Goal: Task Accomplishment & Management: Use online tool/utility

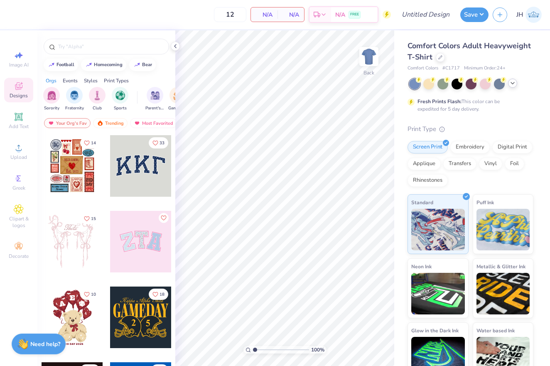
click at [513, 83] on icon at bounding box center [512, 83] width 7 height 7
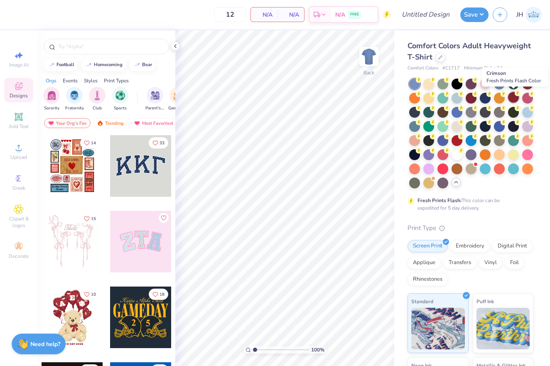
click at [513, 99] on div at bounding box center [513, 97] width 11 height 11
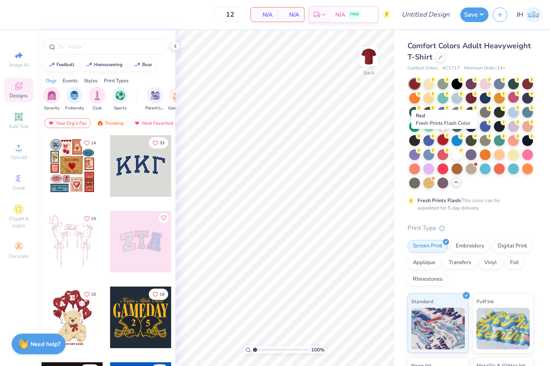
click at [443, 143] on div at bounding box center [443, 139] width 11 height 11
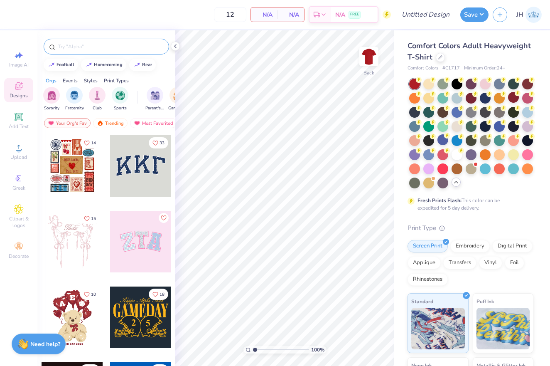
click at [122, 45] on input "text" at bounding box center [110, 46] width 106 height 8
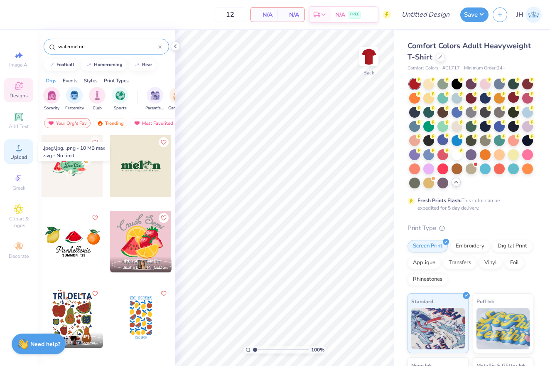
type input "watermelon"
click at [19, 154] on div "Upload" at bounding box center [18, 151] width 29 height 25
click at [469, 21] on div "Save" at bounding box center [474, 14] width 28 height 15
click at [472, 19] on button "Save" at bounding box center [474, 13] width 28 height 15
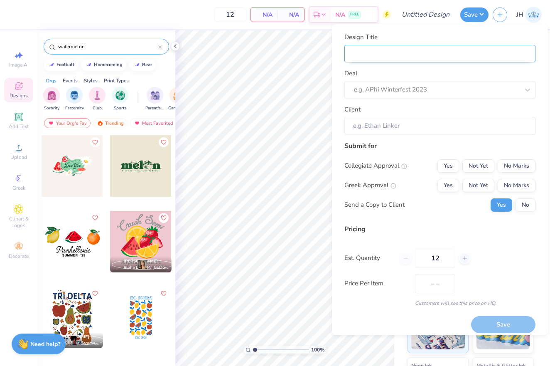
click at [431, 52] on input "Design Title" at bounding box center [439, 53] width 191 height 18
click at [453, 162] on button "Yes" at bounding box center [449, 165] width 22 height 13
click at [524, 181] on button "No Marks" at bounding box center [517, 184] width 38 height 13
click at [434, 49] on input "Design Title" at bounding box center [439, 53] width 191 height 18
type input "X"
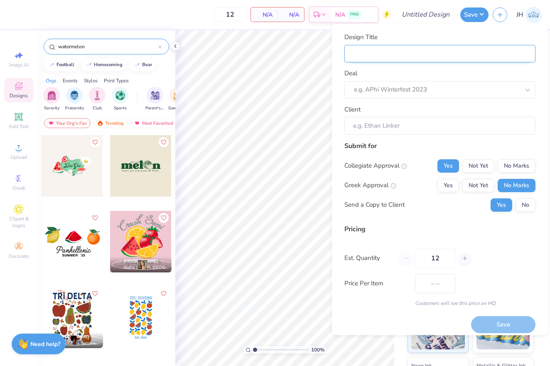
type input "X"
type input "A"
type input "AX"
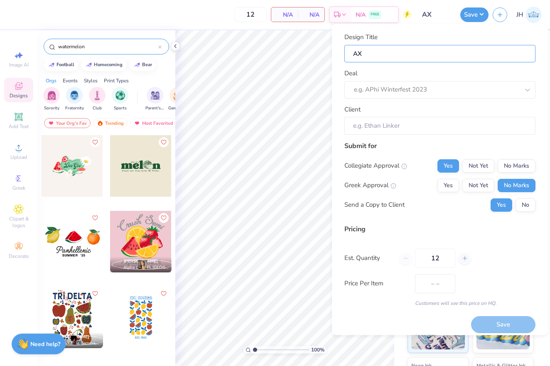
type input "AXO"
type input "AXO A"
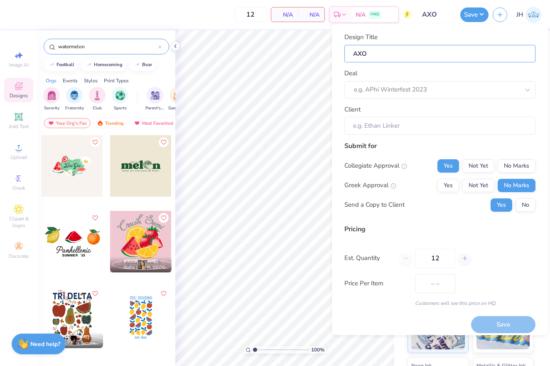
type input "AXO A"
type input "AXO Ar"
type input "AXO Art"
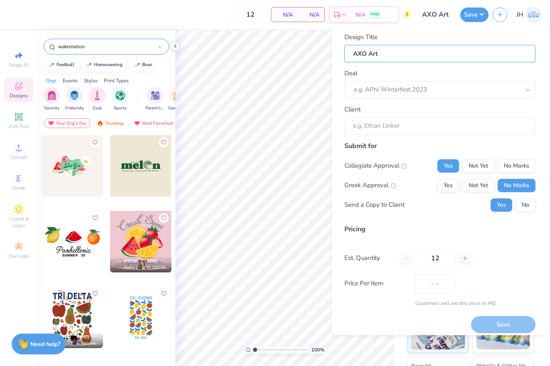
type input "AXO Art"
type input "AXO Art T"
type input "AXO Art Te"
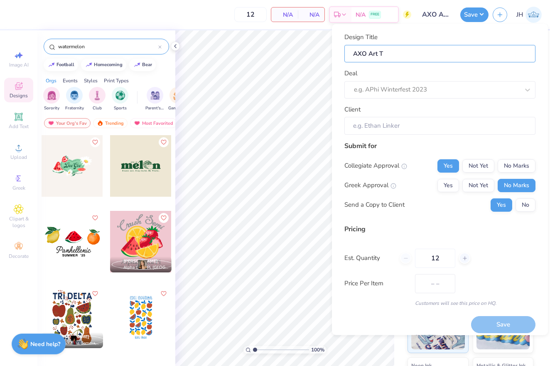
type input "AXO Art Te"
type input "AXO Art Tea"
type input "AXO Art Team"
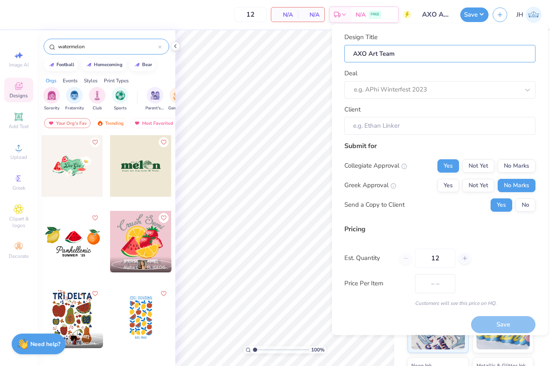
type input "AXO Art Team"
click at [368, 52] on input "AXO Art Team" at bounding box center [439, 53] width 191 height 18
type input "AXO WArt Team"
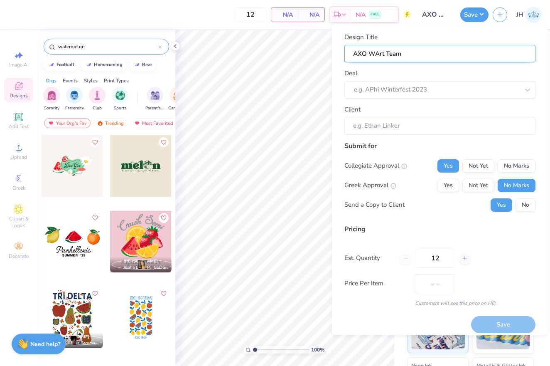
type input "AXO WVArt Team"
type input "AXO WArt Team"
type input "AXO WBArt Team"
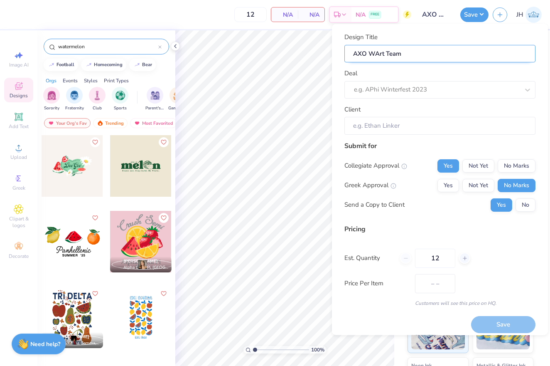
type input "AXO WBArt Team"
type input "AXO WB Art Team"
click at [359, 86] on div "e.g. APhi Winterfest 2023" at bounding box center [436, 90] width 165 height 10
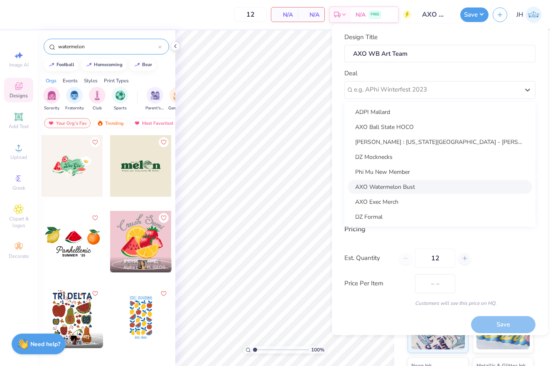
click at [402, 185] on div "AXO Watermelon Bust" at bounding box center [440, 186] width 184 height 14
type input "Alaina Sims"
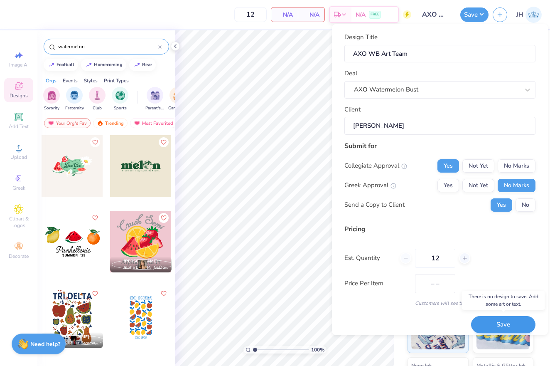
click at [496, 322] on button "Save" at bounding box center [503, 324] width 64 height 17
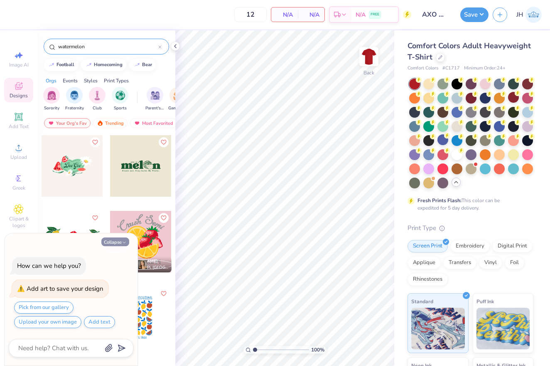
click at [114, 243] on button "Collapse" at bounding box center [115, 241] width 28 height 9
type textarea "x"
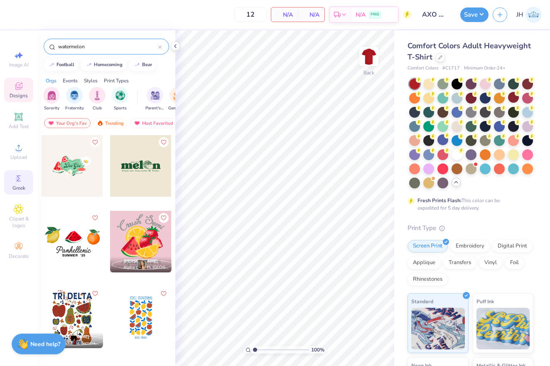
click at [19, 184] on span "Greek" at bounding box center [18, 187] width 13 height 7
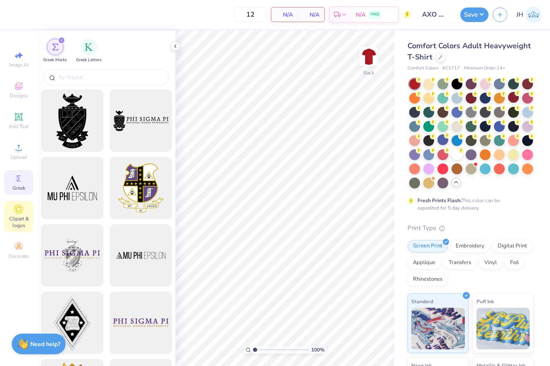
click at [21, 213] on icon at bounding box center [19, 209] width 10 height 10
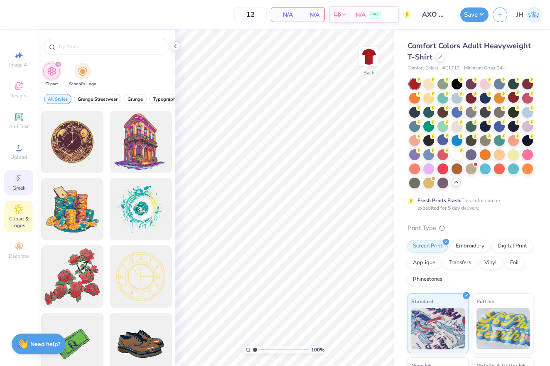
click at [23, 189] on span "Greek" at bounding box center [18, 187] width 13 height 7
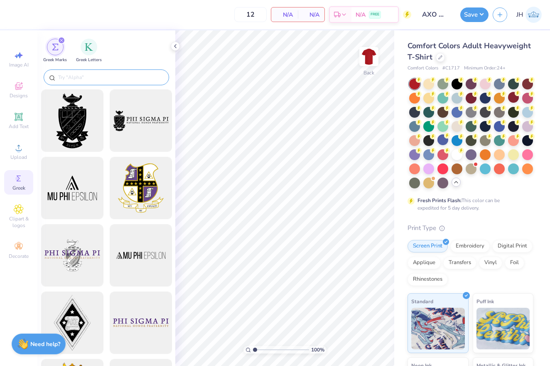
click at [84, 77] on input "text" at bounding box center [110, 77] width 106 height 8
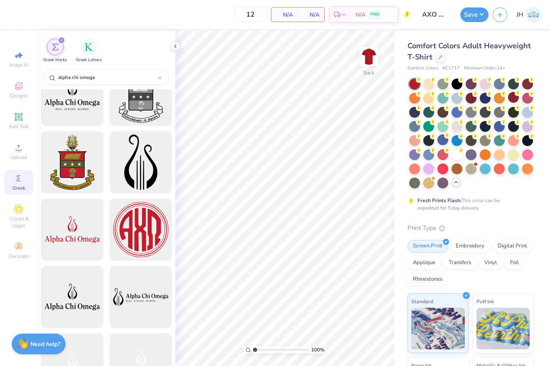
scroll to position [94, 0]
type input "alpha chi omega"
click at [81, 296] on div at bounding box center [72, 296] width 69 height 69
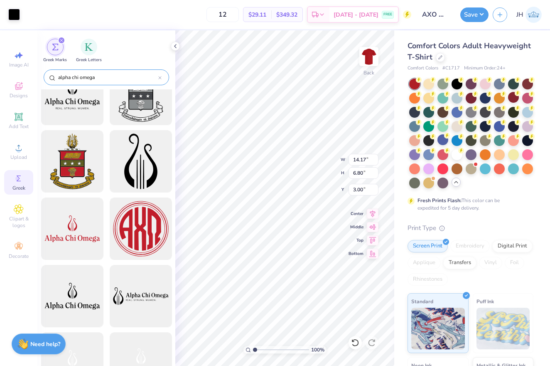
click at [160, 78] on icon at bounding box center [160, 77] width 2 height 2
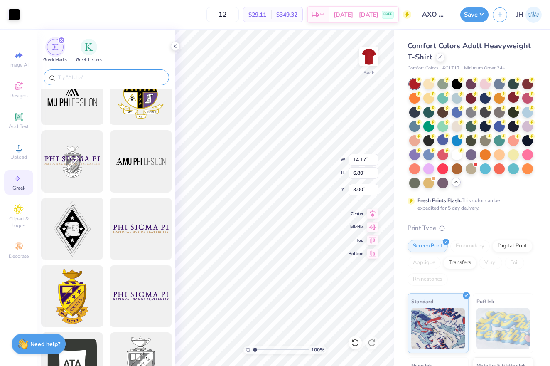
click at [85, 78] on input "text" at bounding box center [110, 77] width 106 height 8
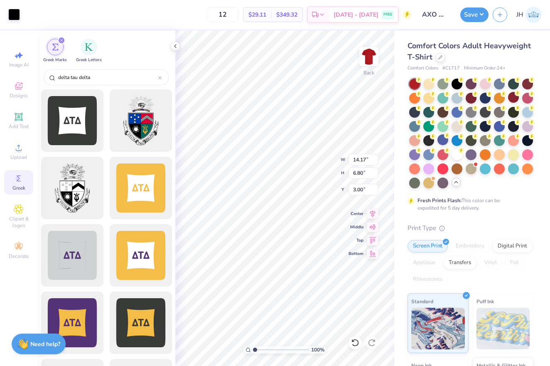
scroll to position [0, 0]
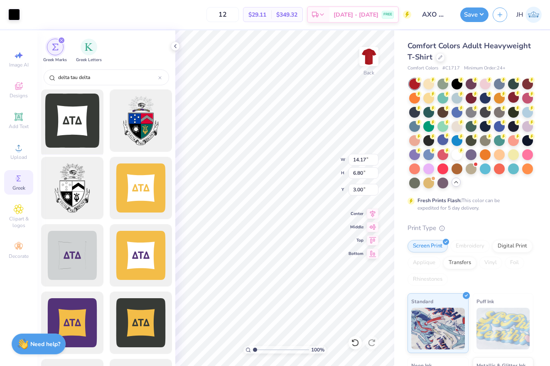
type input "delta tau delta"
click at [63, 123] on div at bounding box center [72, 120] width 69 height 69
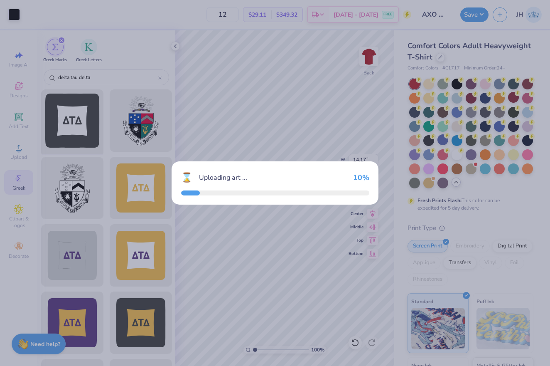
type input "14.15"
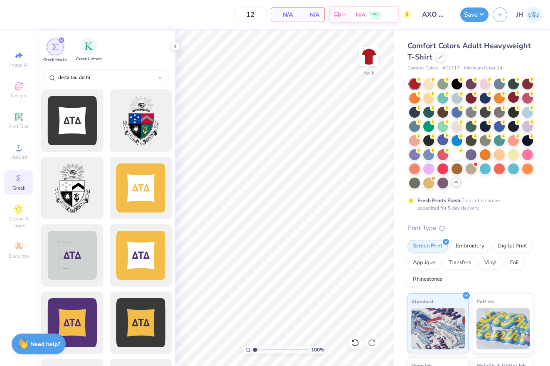
click at [82, 54] on div "Greek Letters" at bounding box center [89, 50] width 26 height 25
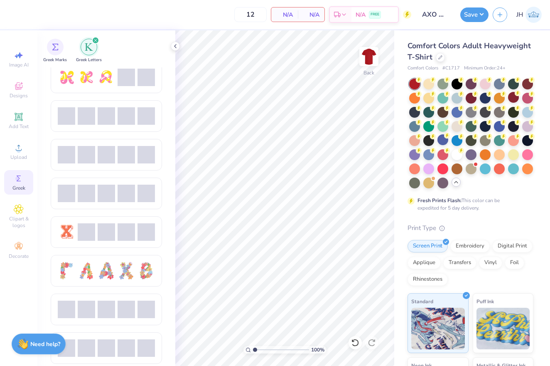
scroll to position [473, 0]
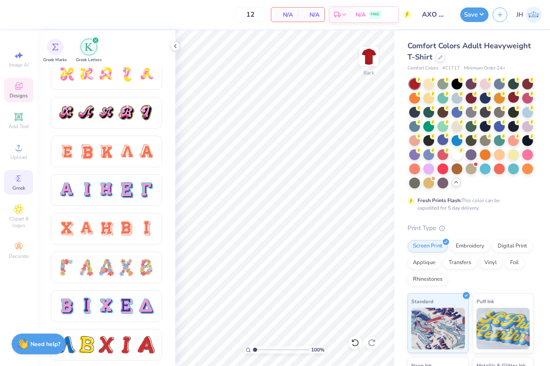
click at [22, 89] on icon at bounding box center [19, 86] width 10 height 10
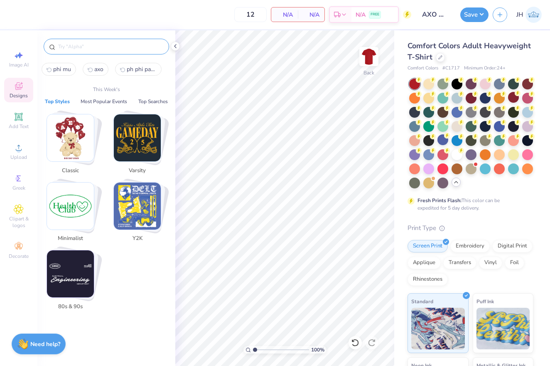
click at [103, 50] on input "text" at bounding box center [110, 46] width 106 height 8
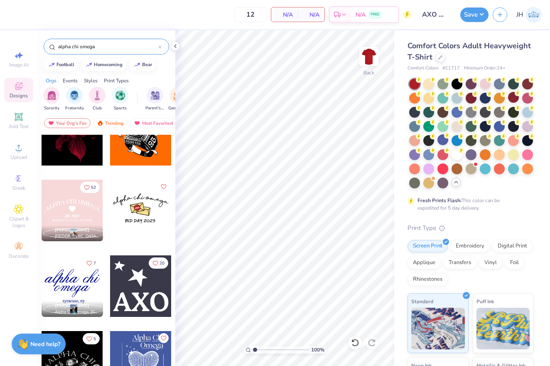
scroll to position [259, 0]
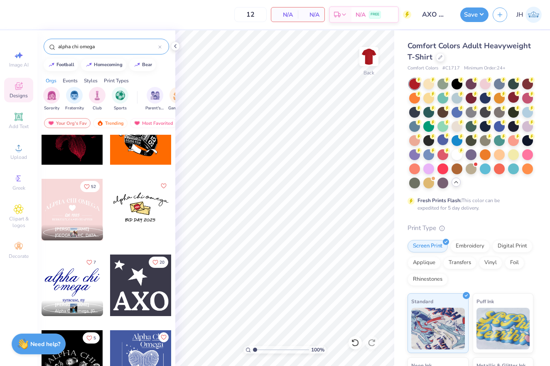
type input "alpha chi omega"
click at [140, 278] on div at bounding box center [140, 284] width 61 height 61
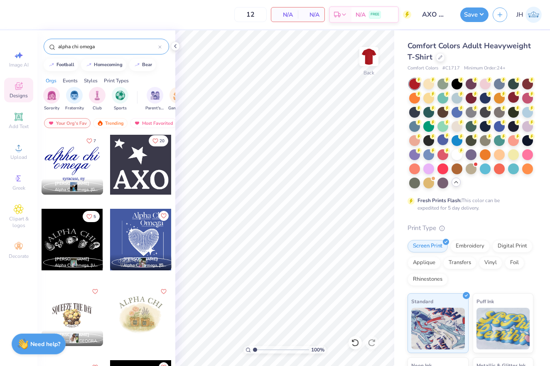
scroll to position [383, 0]
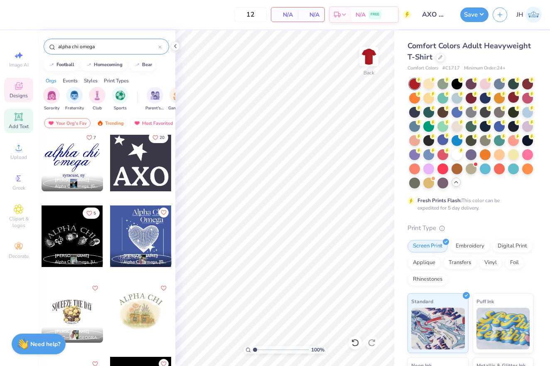
click at [21, 118] on icon at bounding box center [18, 116] width 6 height 6
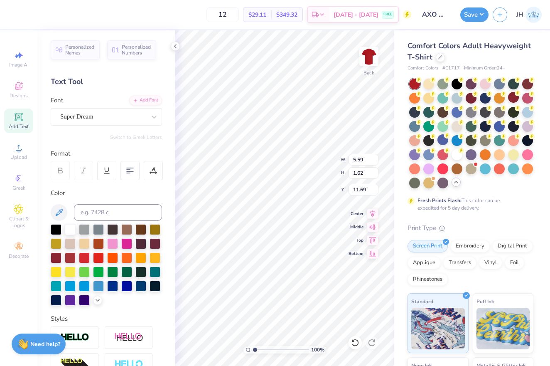
type textarea "T"
type textarea "Alpha Chi Omega Delat Tau Delta 52nd"
click at [373, 216] on icon at bounding box center [373, 212] width 12 height 10
type input "14.17"
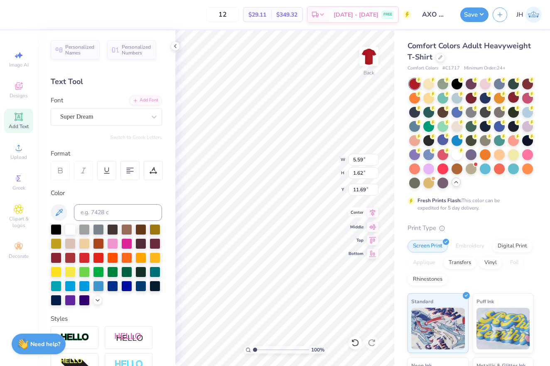
type input "5.82"
type input "9.59"
click at [125, 170] on div at bounding box center [129, 170] width 19 height 19
type textarea "Alpha Chi Omega Delta Tau Delta 52nd"
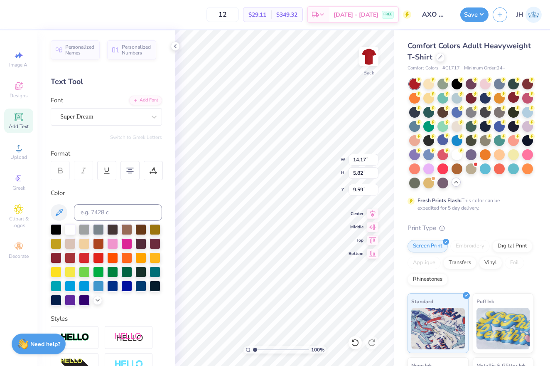
scroll to position [0, 1]
type input "10.02"
type input "4.11"
type input "4.58"
click at [178, 45] on icon at bounding box center [175, 46] width 7 height 7
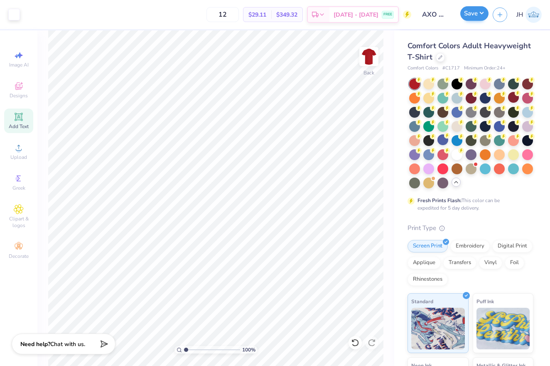
click at [480, 15] on button "Save" at bounding box center [474, 13] width 28 height 15
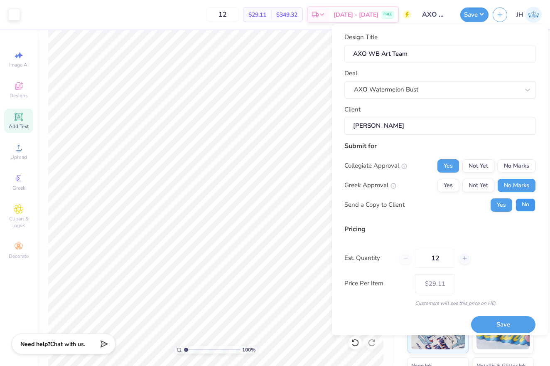
click at [523, 204] on button "No" at bounding box center [526, 204] width 20 height 13
click at [495, 322] on button "Save" at bounding box center [503, 324] width 64 height 17
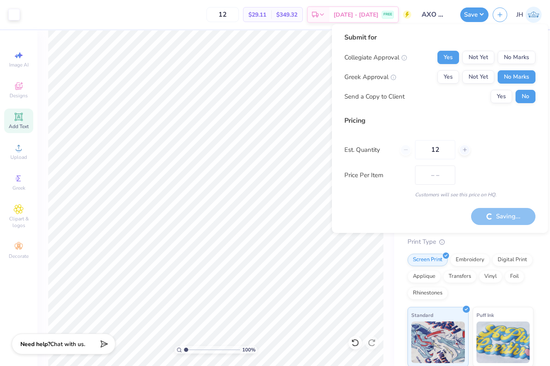
type input "$29.11"
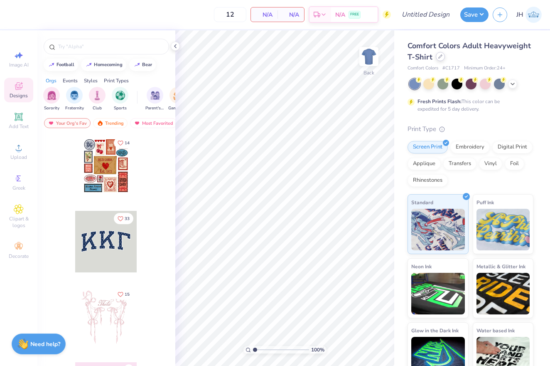
click at [439, 58] on icon at bounding box center [440, 56] width 4 height 4
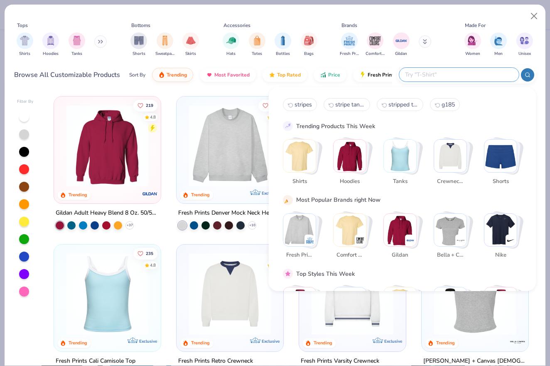
click at [462, 73] on input "text" at bounding box center [458, 75] width 109 height 10
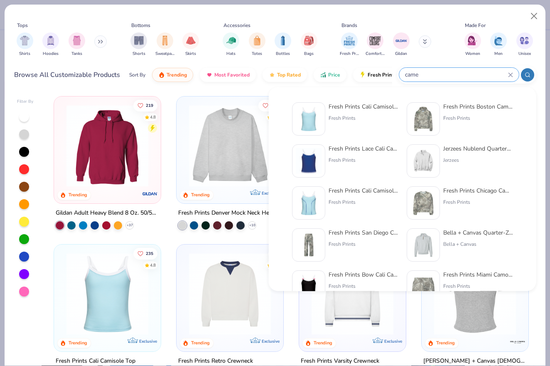
type input "came"
click at [474, 145] on div "Jerzees Nublend Quarter-Zip Cadet Collar Sweatshirt" at bounding box center [478, 148] width 70 height 9
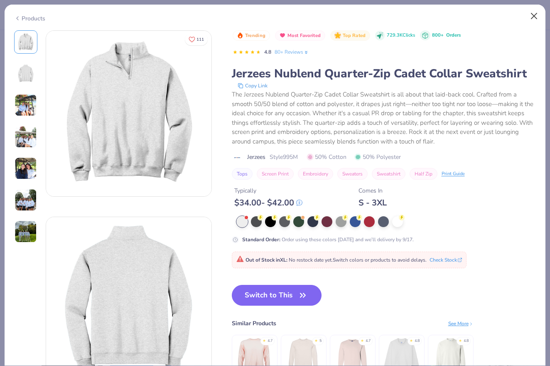
click at [536, 15] on button "Close" at bounding box center [534, 16] width 16 height 16
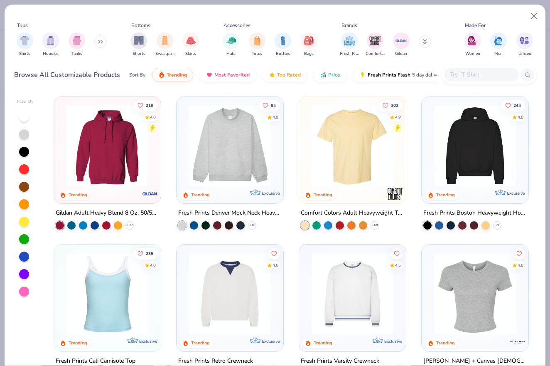
click at [98, 43] on button at bounding box center [100, 41] width 12 height 12
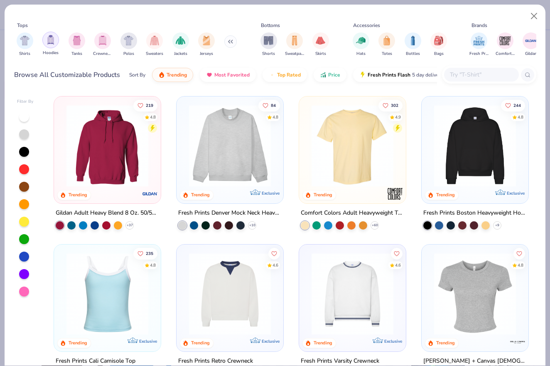
click at [53, 44] on img "filter for Hoodies" at bounding box center [50, 40] width 9 height 10
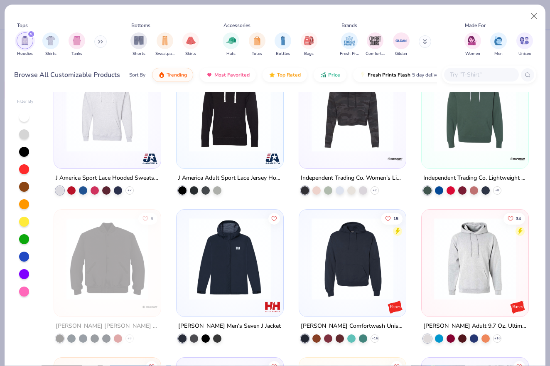
scroll to position [2956, 0]
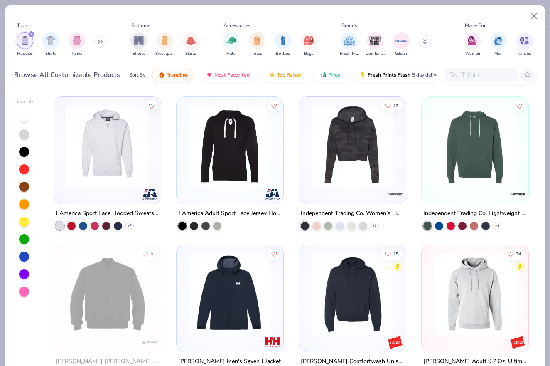
click at [393, 172] on img at bounding box center [352, 146] width 90 height 82
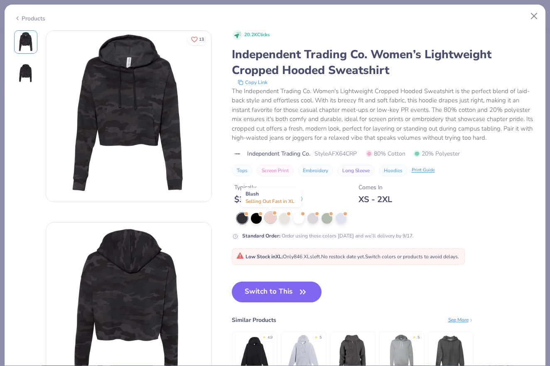
click at [268, 217] on div at bounding box center [270, 217] width 11 height 11
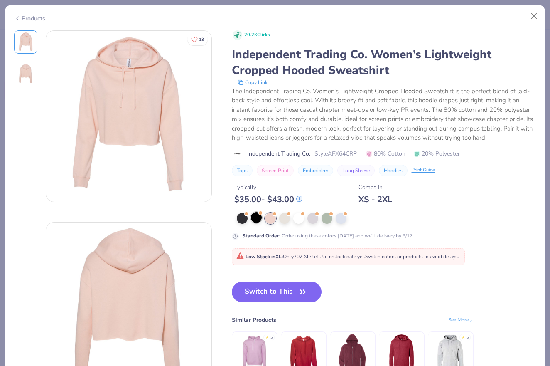
click at [251, 219] on div at bounding box center [256, 217] width 11 height 11
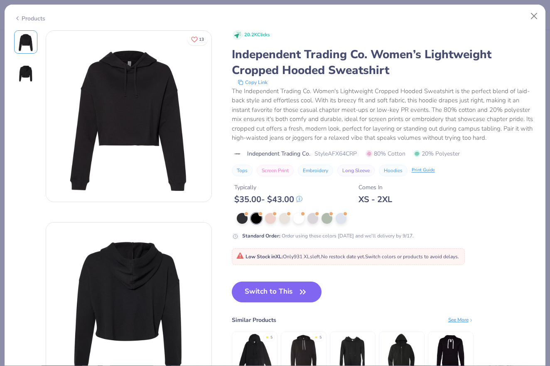
click at [235, 218] on div at bounding box center [384, 218] width 305 height 11
click at [244, 218] on div at bounding box center [242, 217] width 11 height 11
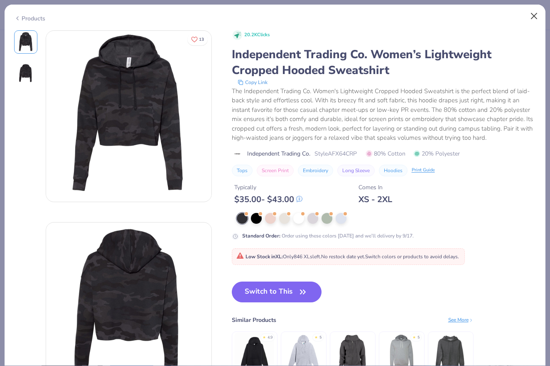
click at [533, 16] on button "Close" at bounding box center [534, 16] width 16 height 16
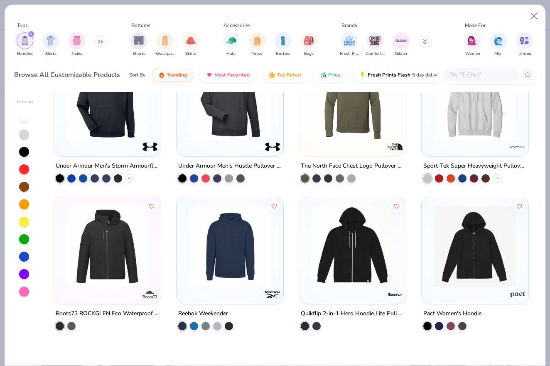
scroll to position [1396, 0]
